Goal: Task Accomplishment & Management: Manage account settings

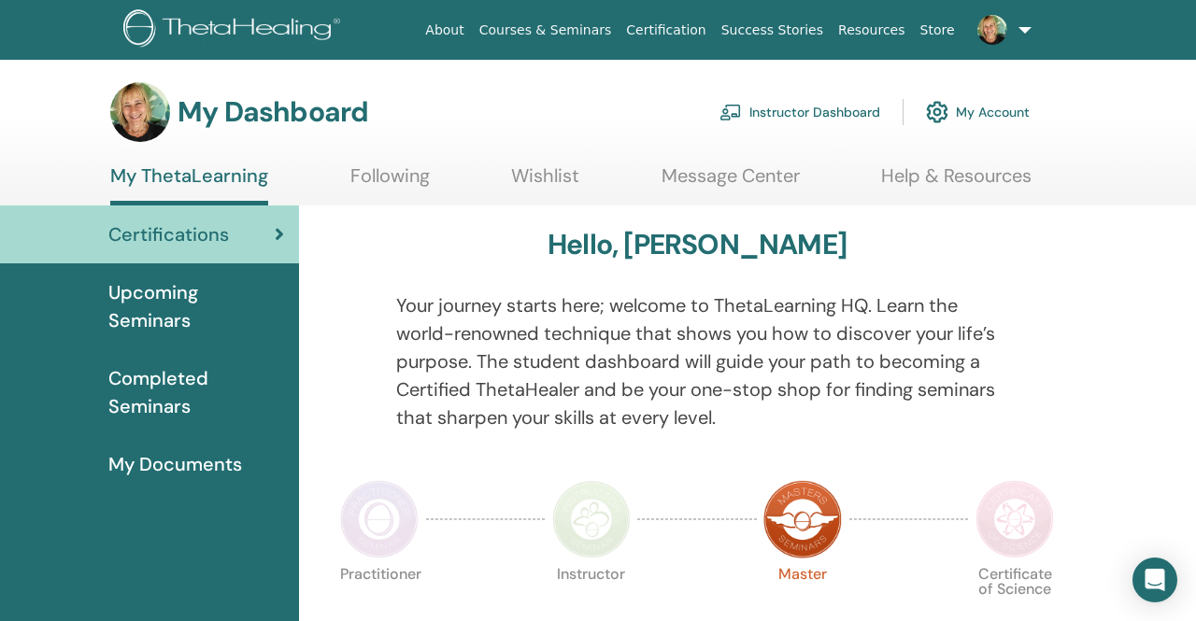
click at [844, 113] on link "Instructor Dashboard" at bounding box center [799, 112] width 161 height 41
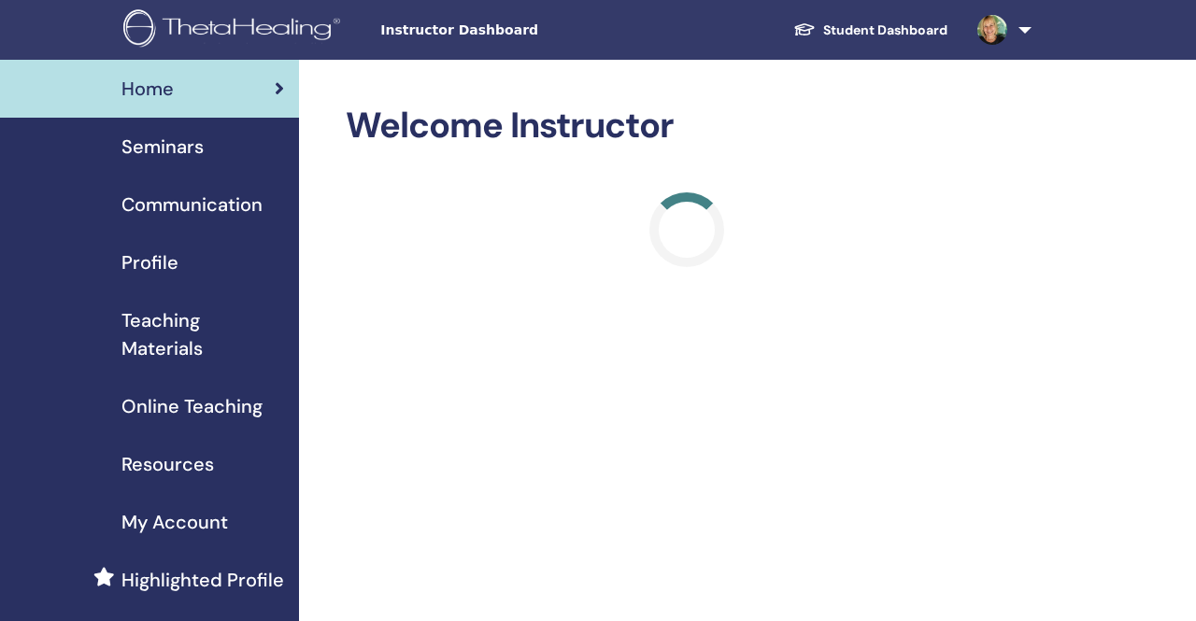
scroll to position [2296, 0]
click at [195, 154] on span "Seminars" at bounding box center [162, 147] width 82 height 28
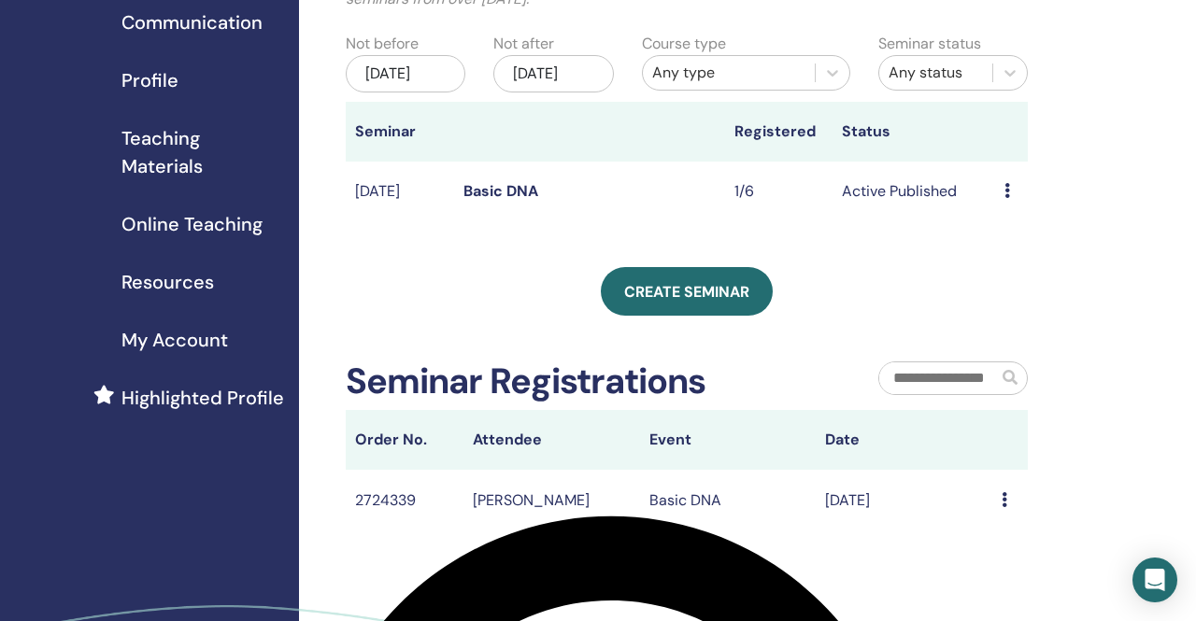
scroll to position [181, 0]
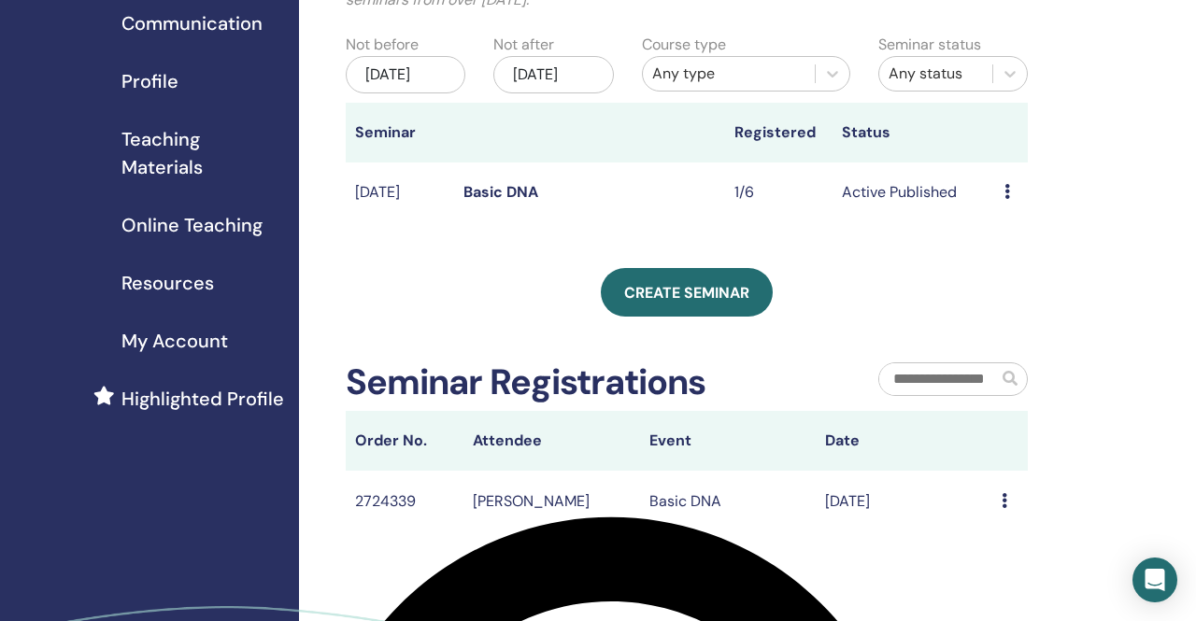
click at [1006, 199] on icon at bounding box center [1007, 191] width 6 height 15
click at [990, 257] on link "Edit" at bounding box center [993, 253] width 27 height 20
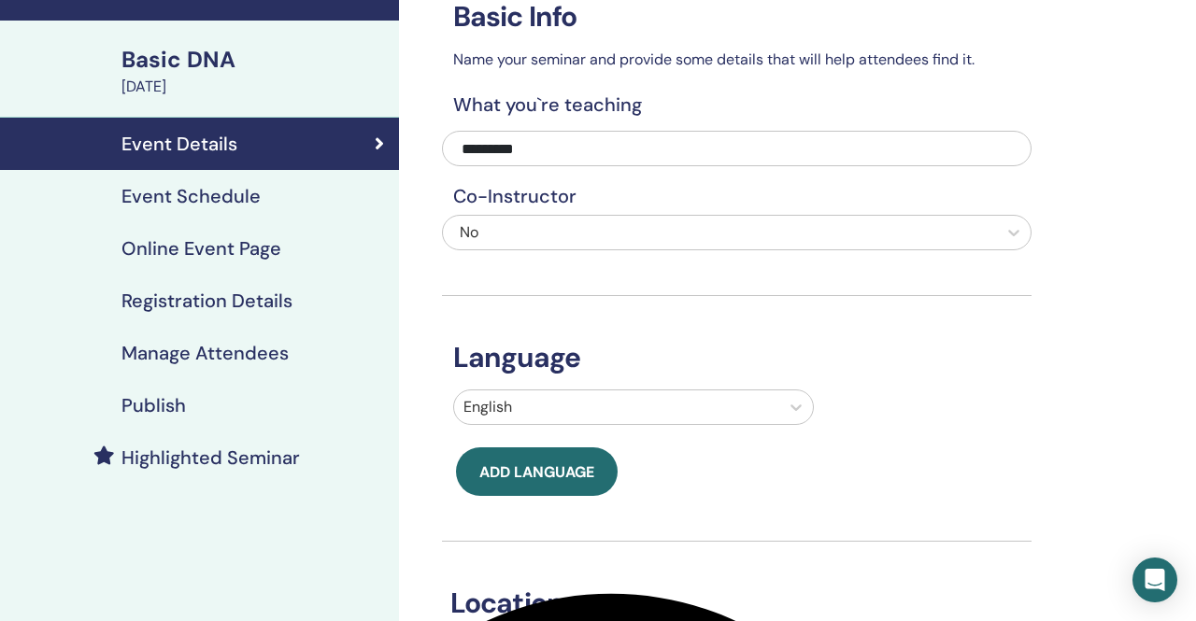
scroll to position [107, 0]
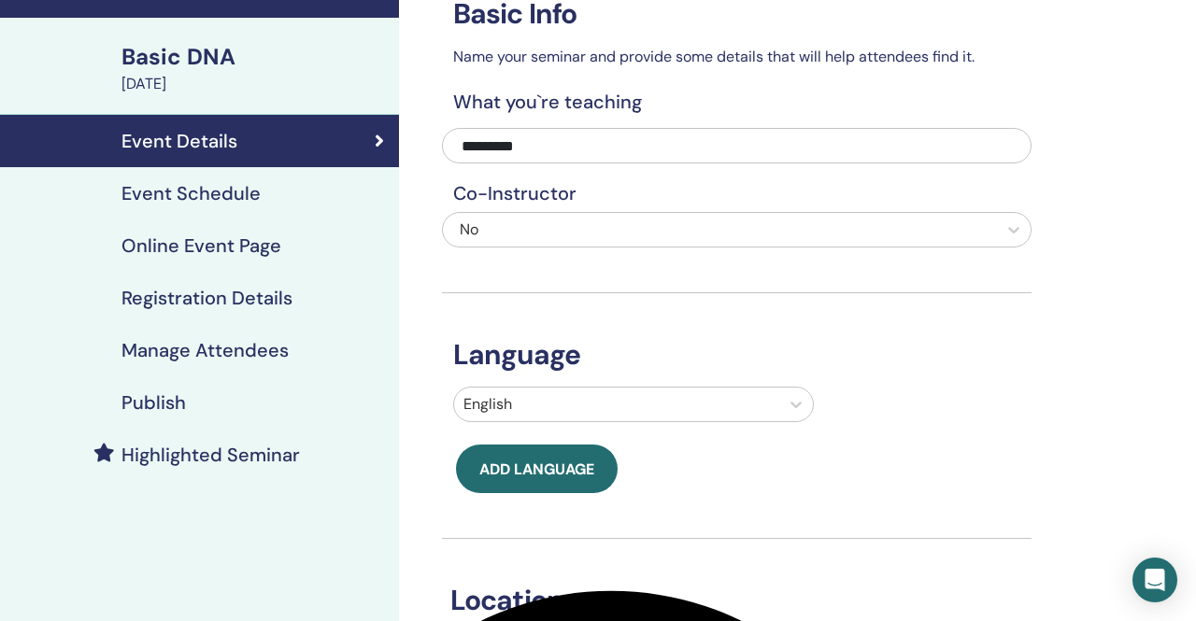
click at [235, 307] on h4 "Registration Details" at bounding box center [206, 298] width 171 height 22
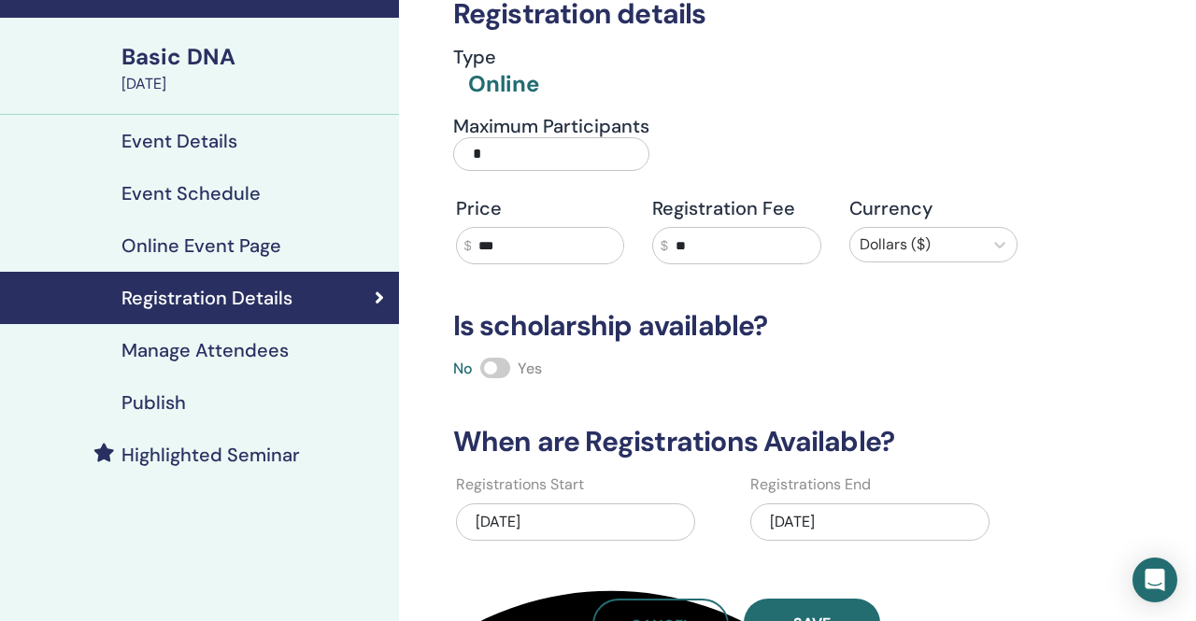
click at [695, 243] on input "**" at bounding box center [744, 246] width 152 height 36
type input "*"
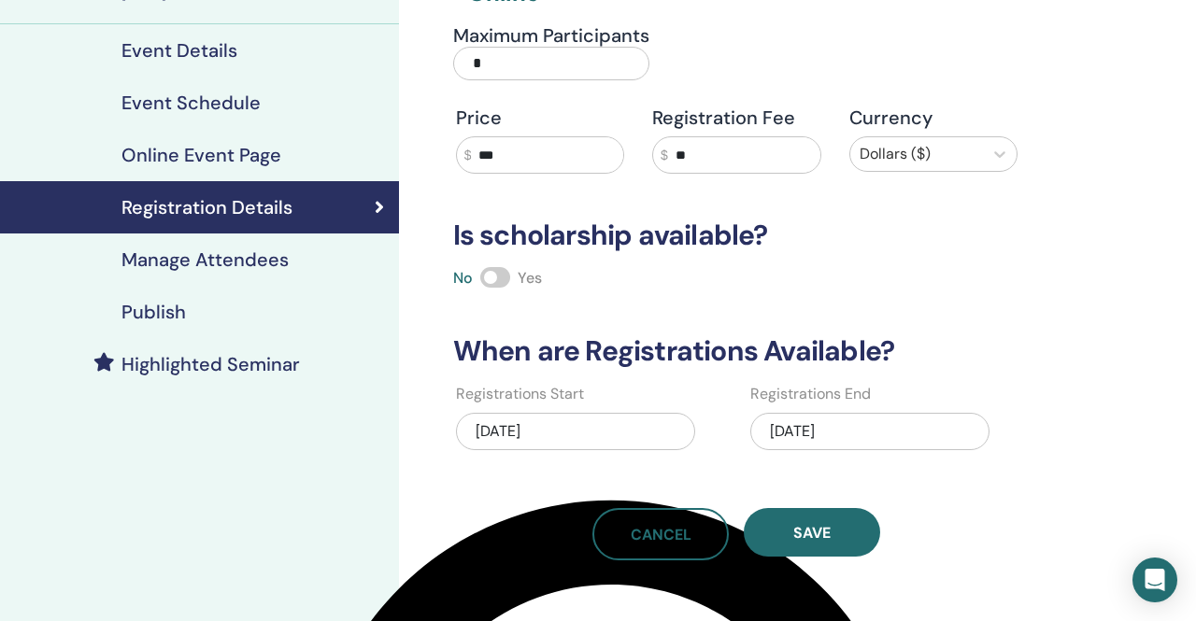
scroll to position [233, 0]
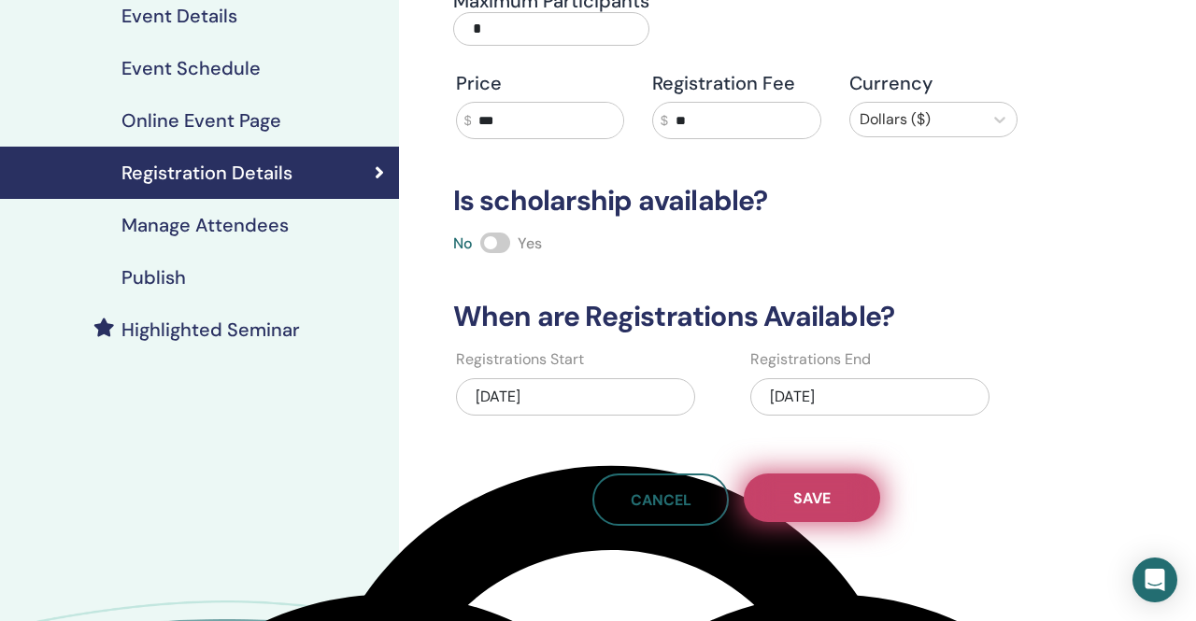
type input "**"
click at [816, 502] on span "Save" at bounding box center [811, 499] width 37 height 20
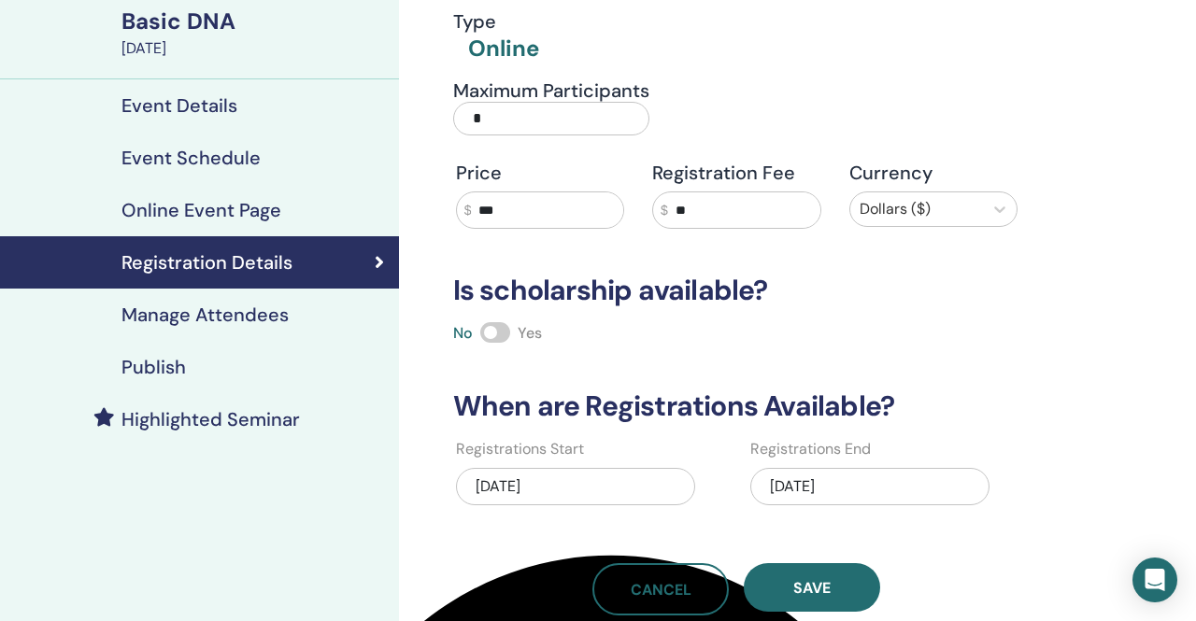
scroll to position [0, 0]
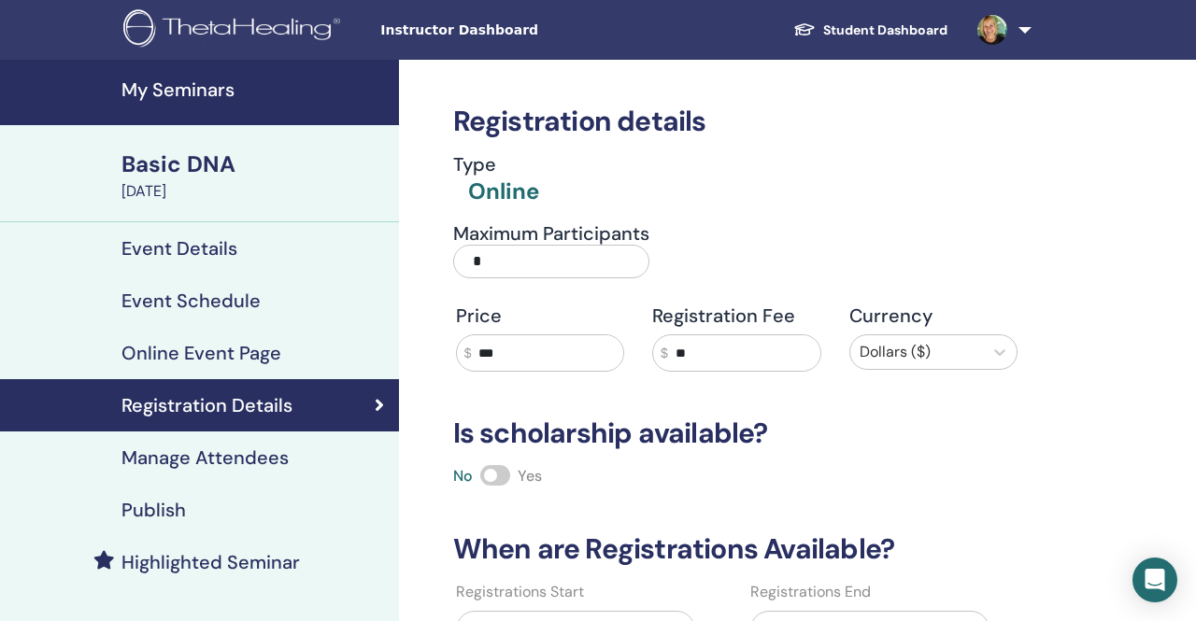
click at [223, 254] on h4 "Event Details" at bounding box center [179, 248] width 116 height 22
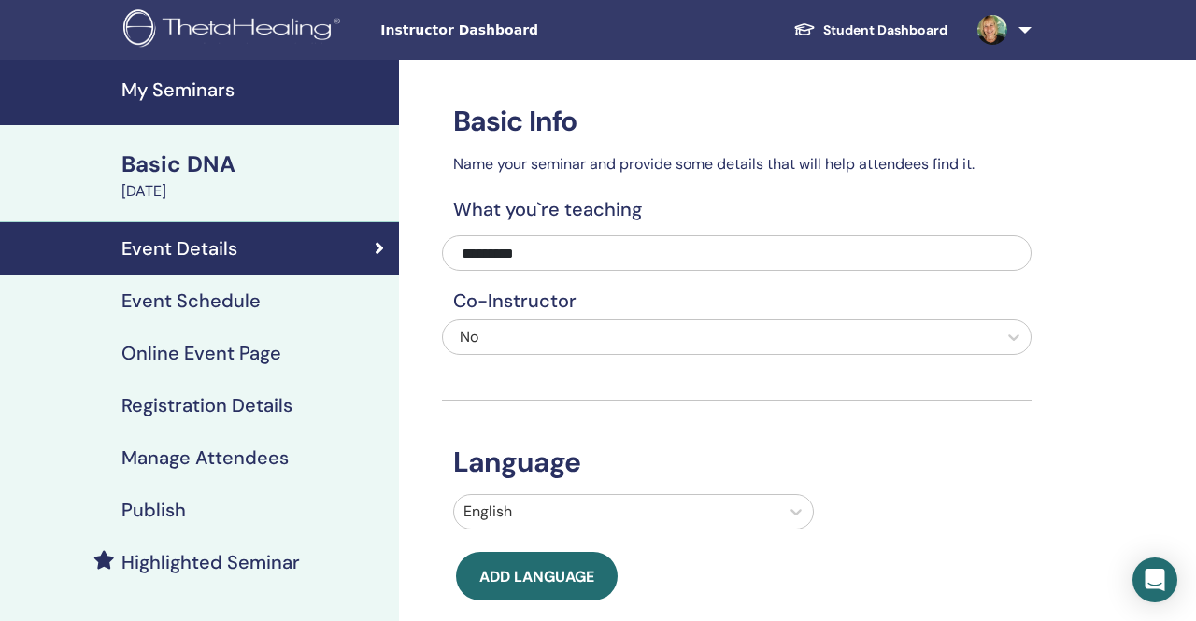
click at [206, 457] on h4 "Manage Attendees" at bounding box center [204, 458] width 167 height 22
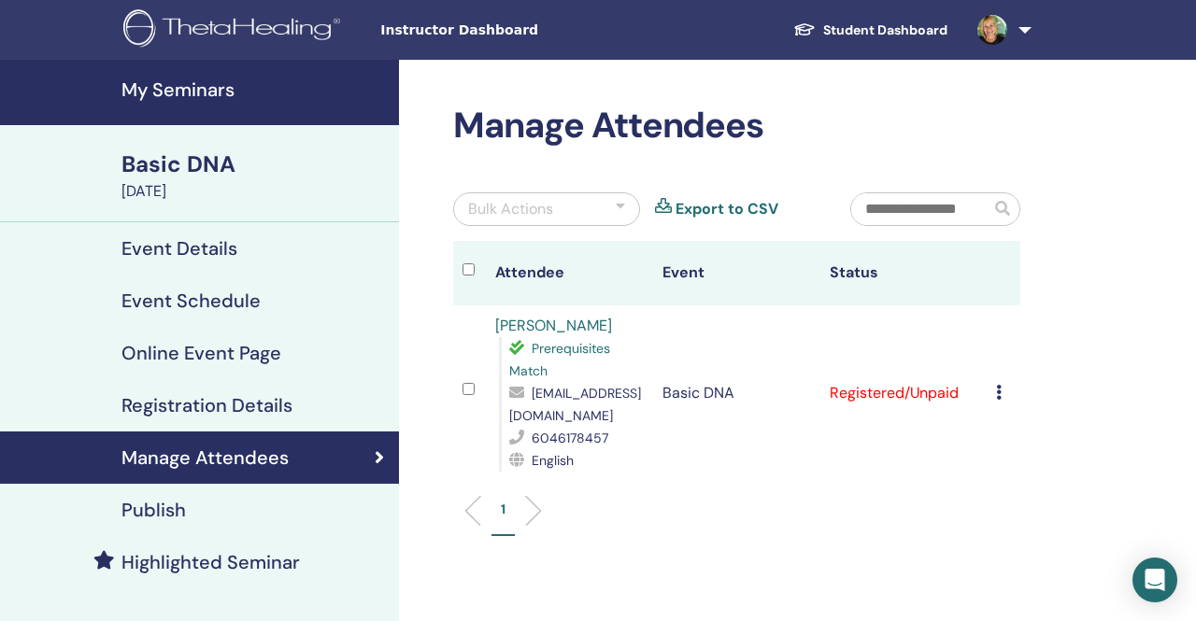
click at [195, 352] on h4 "Online Event Page" at bounding box center [201, 353] width 160 height 22
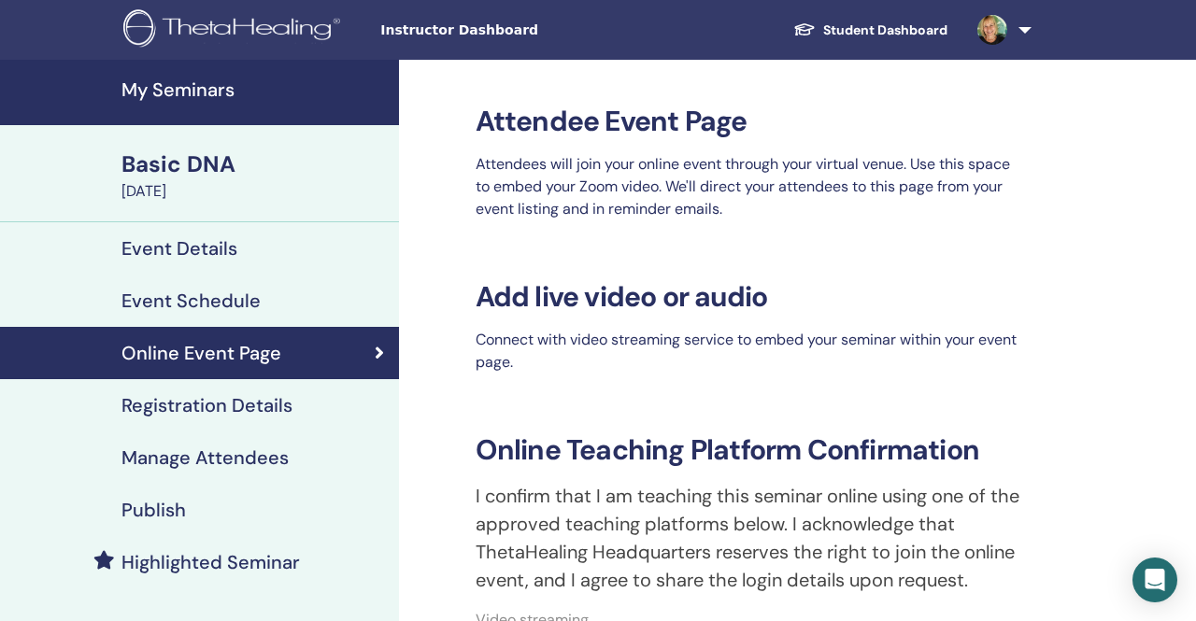
click at [185, 173] on div "Basic DNA" at bounding box center [254, 165] width 266 height 32
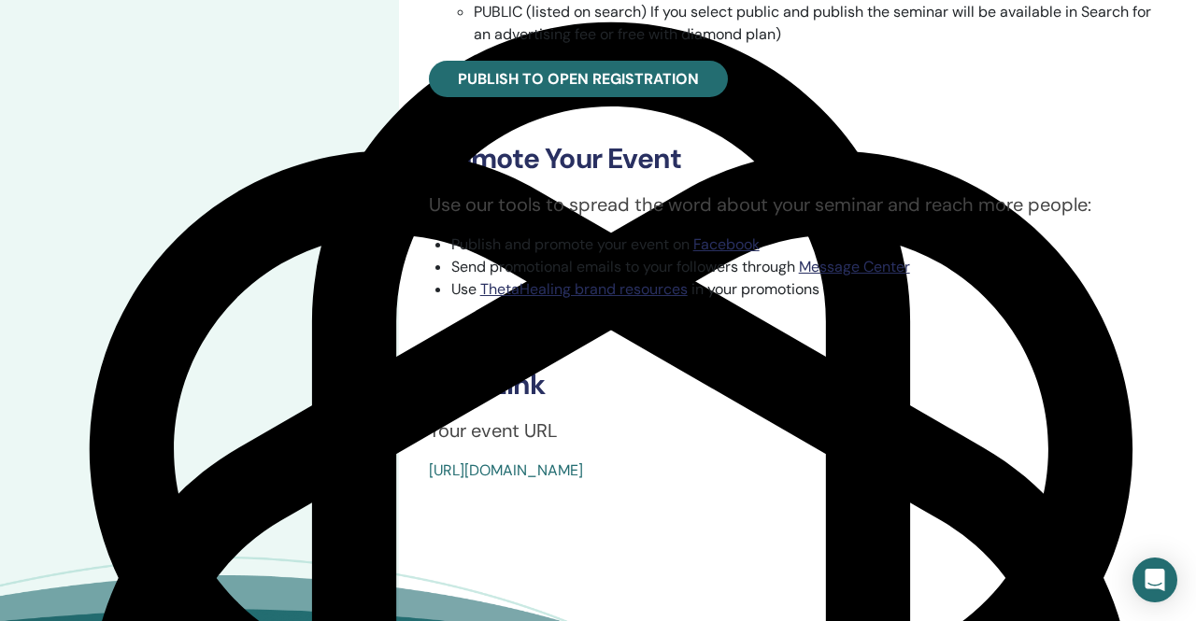
scroll to position [687, 0]
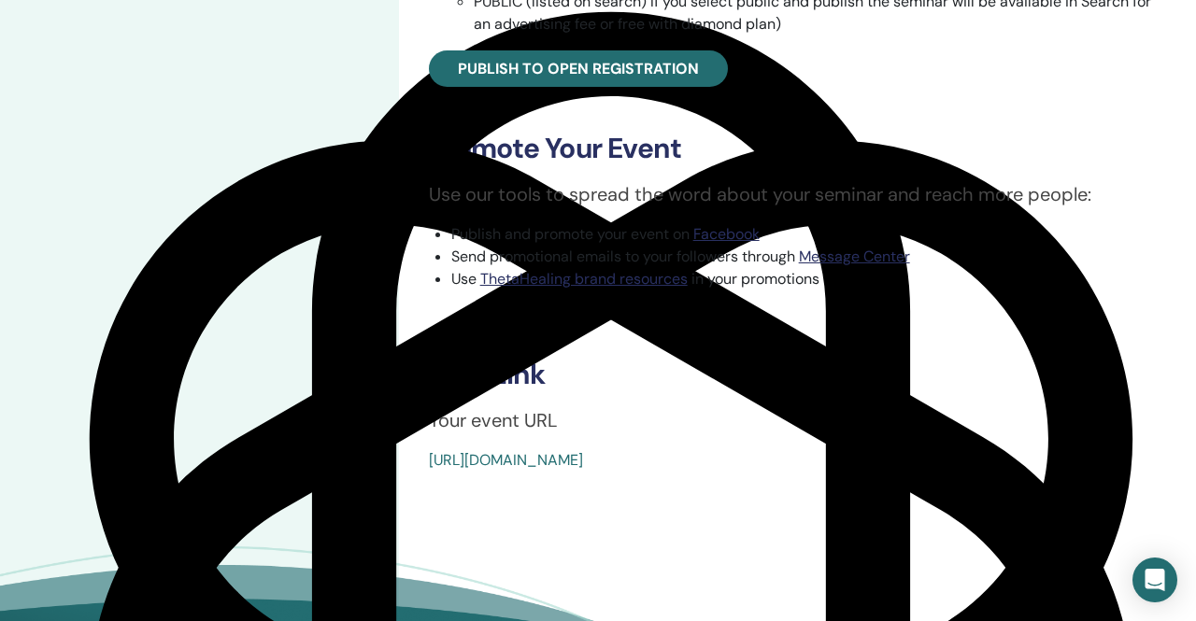
drag, startPoint x: 852, startPoint y: 458, endPoint x: 426, endPoint y: 469, distance: 426.2
type textarea "**********"
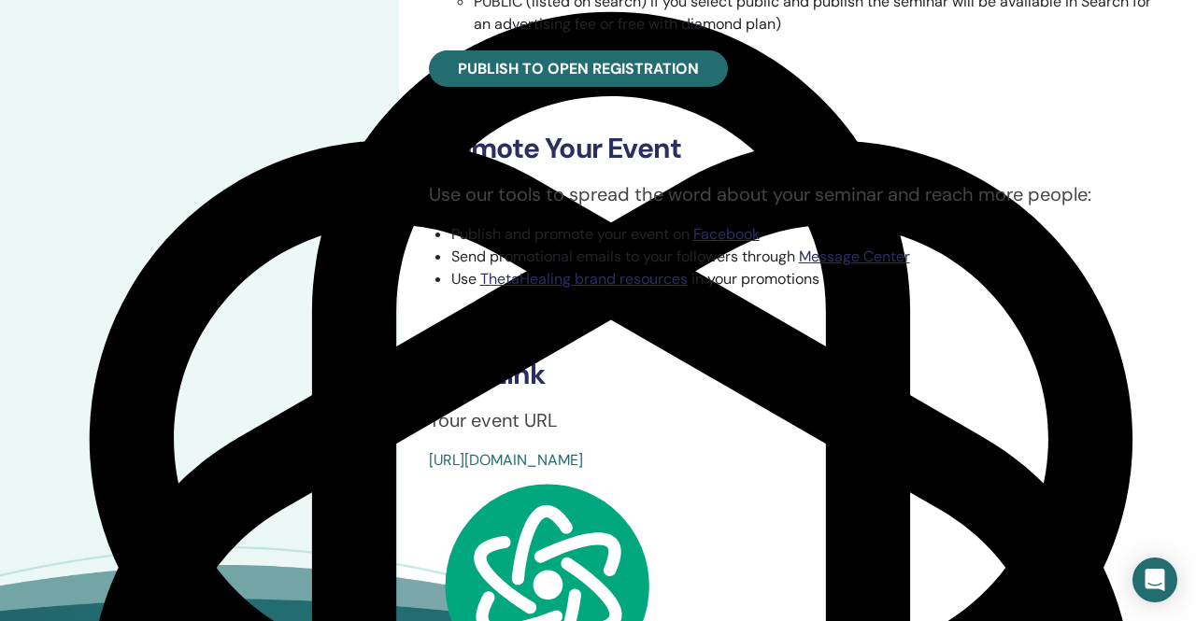
copy link "[URL][DOMAIN_NAME]"
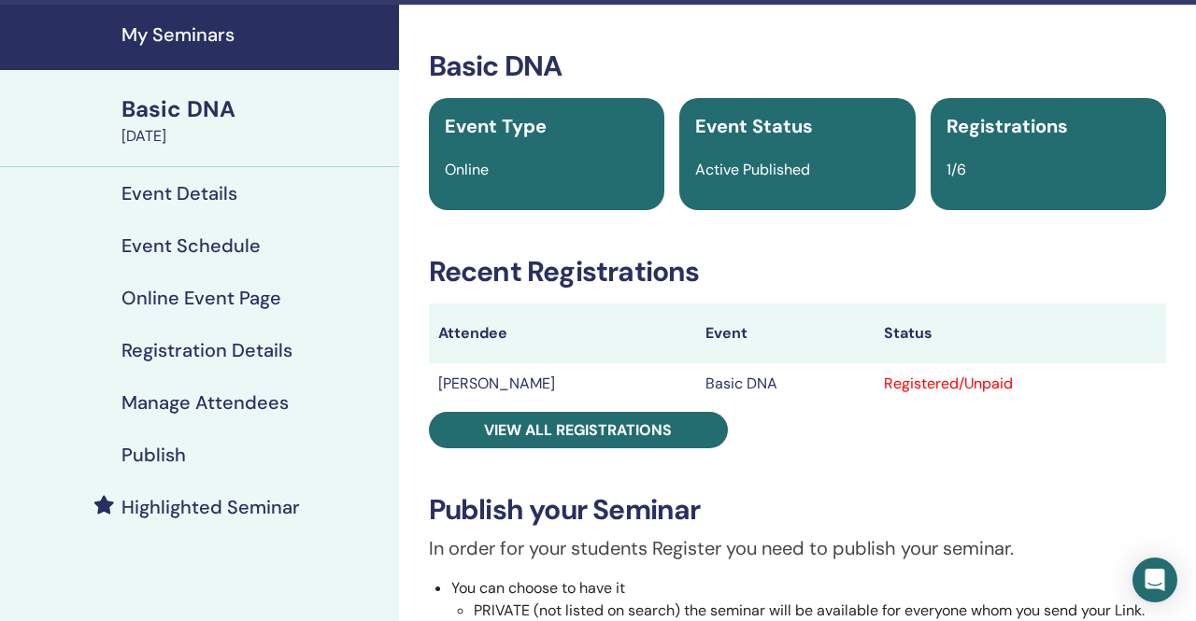
scroll to position [0, 0]
